Goal: Transaction & Acquisition: Book appointment/travel/reservation

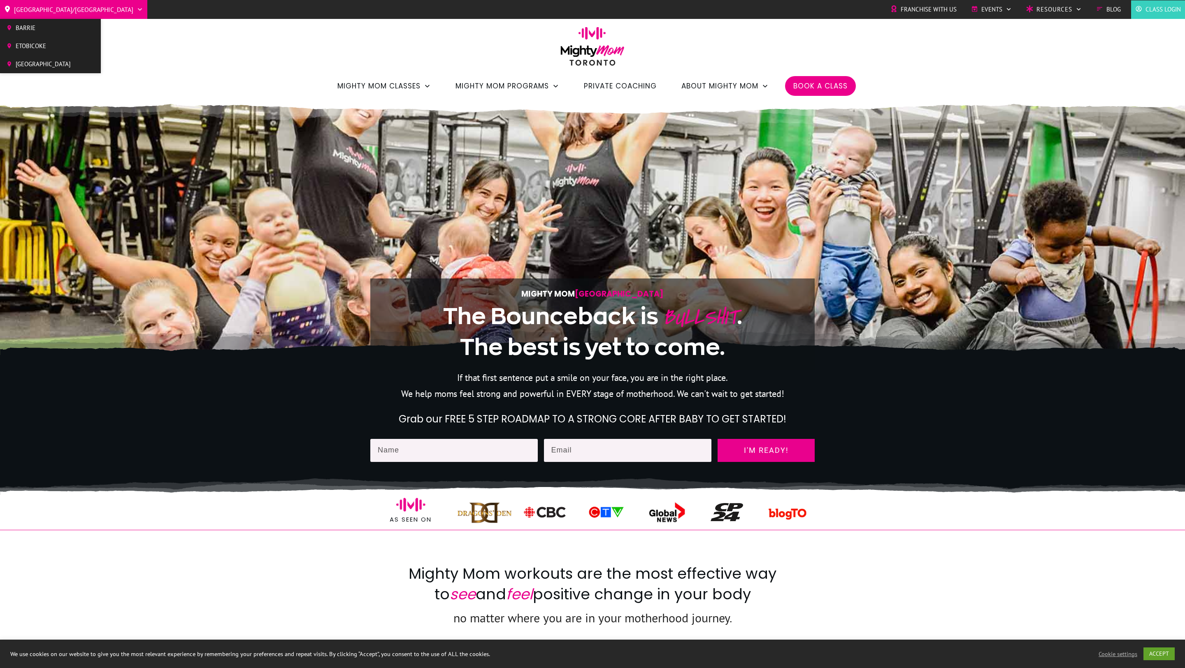
click at [58, 60] on span "[GEOGRAPHIC_DATA]" at bounding box center [43, 64] width 55 height 12
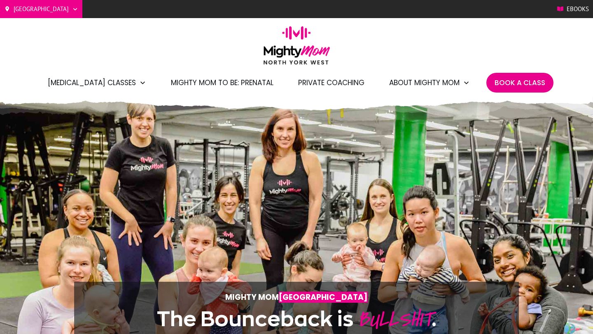
click at [526, 83] on span "Book A Class" at bounding box center [519, 83] width 51 height 14
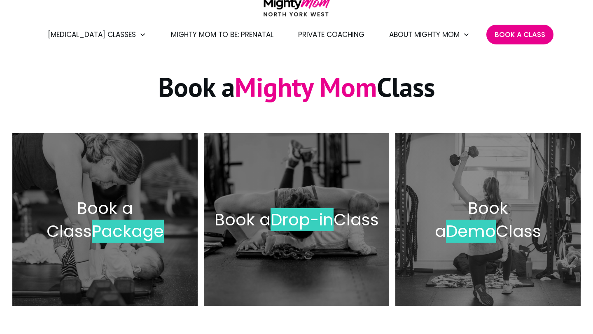
scroll to position [65, 0]
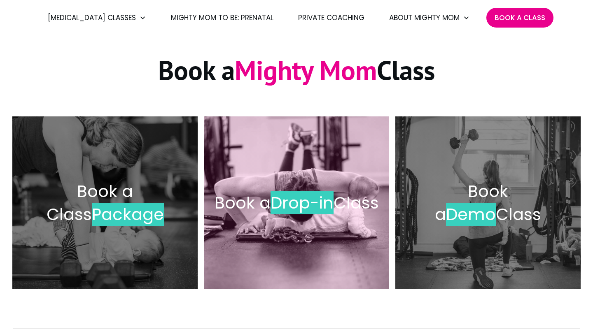
click at [302, 214] on h2 "Book a Drop-in Class" at bounding box center [296, 202] width 168 height 23
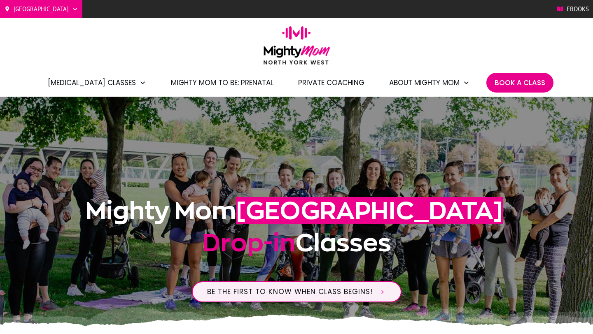
scroll to position [72, 0]
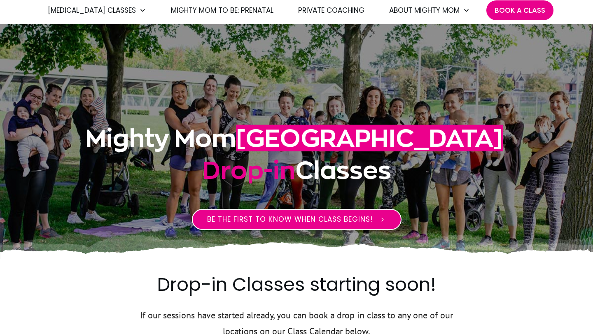
click at [240, 222] on span "Be the first to know when class begins!" at bounding box center [289, 219] width 165 height 9
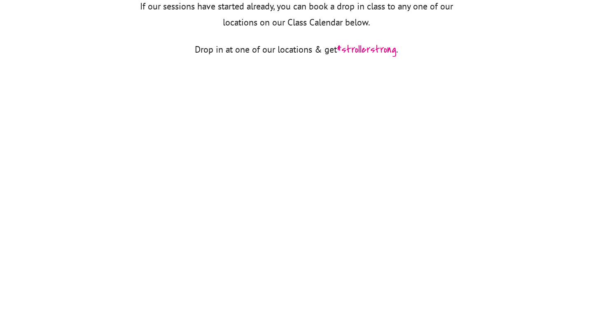
scroll to position [379, 0]
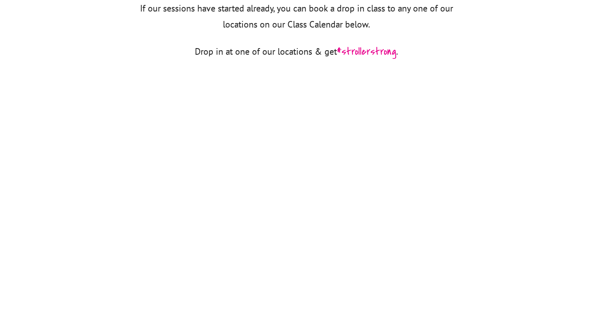
click at [519, 193] on div at bounding box center [296, 214] width 593 height 525
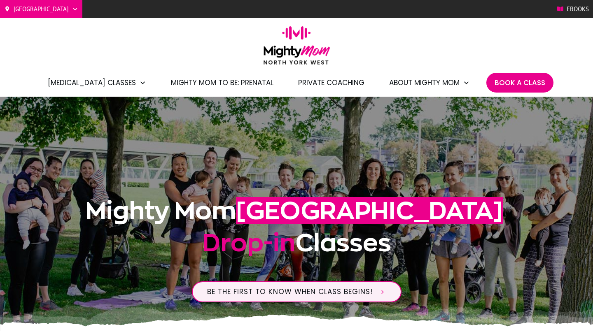
click at [523, 82] on span "Book A Class" at bounding box center [519, 83] width 51 height 14
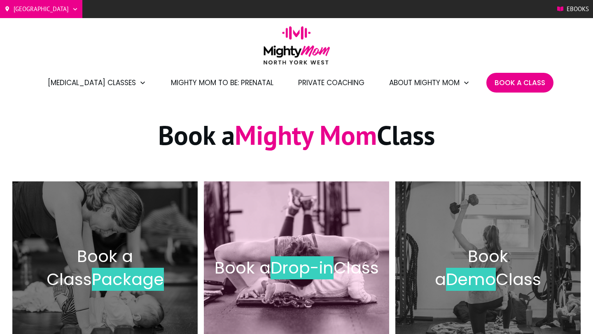
click at [281, 258] on h2 "Book a Drop-in Class" at bounding box center [296, 267] width 168 height 23
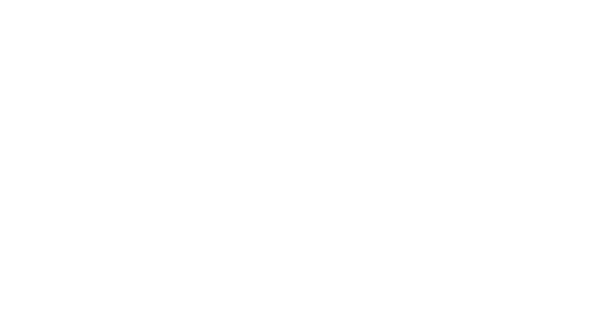
scroll to position [449, 0]
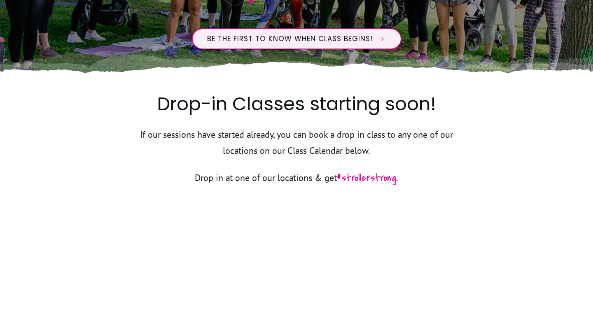
scroll to position [252, 0]
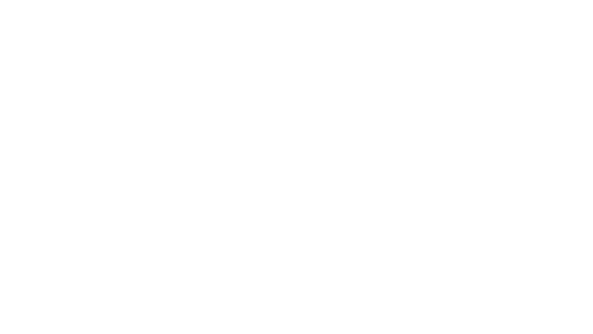
scroll to position [472, 0]
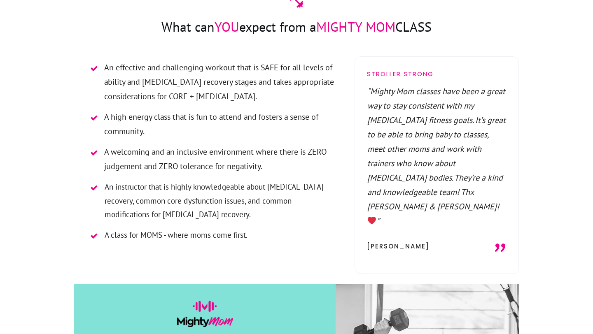
scroll to position [449, 0]
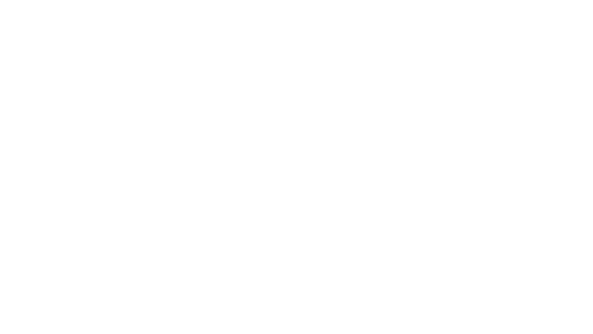
click at [41, 24] on div at bounding box center [296, 144] width 593 height 525
